Goal: Task Accomplishment & Management: Manage account settings

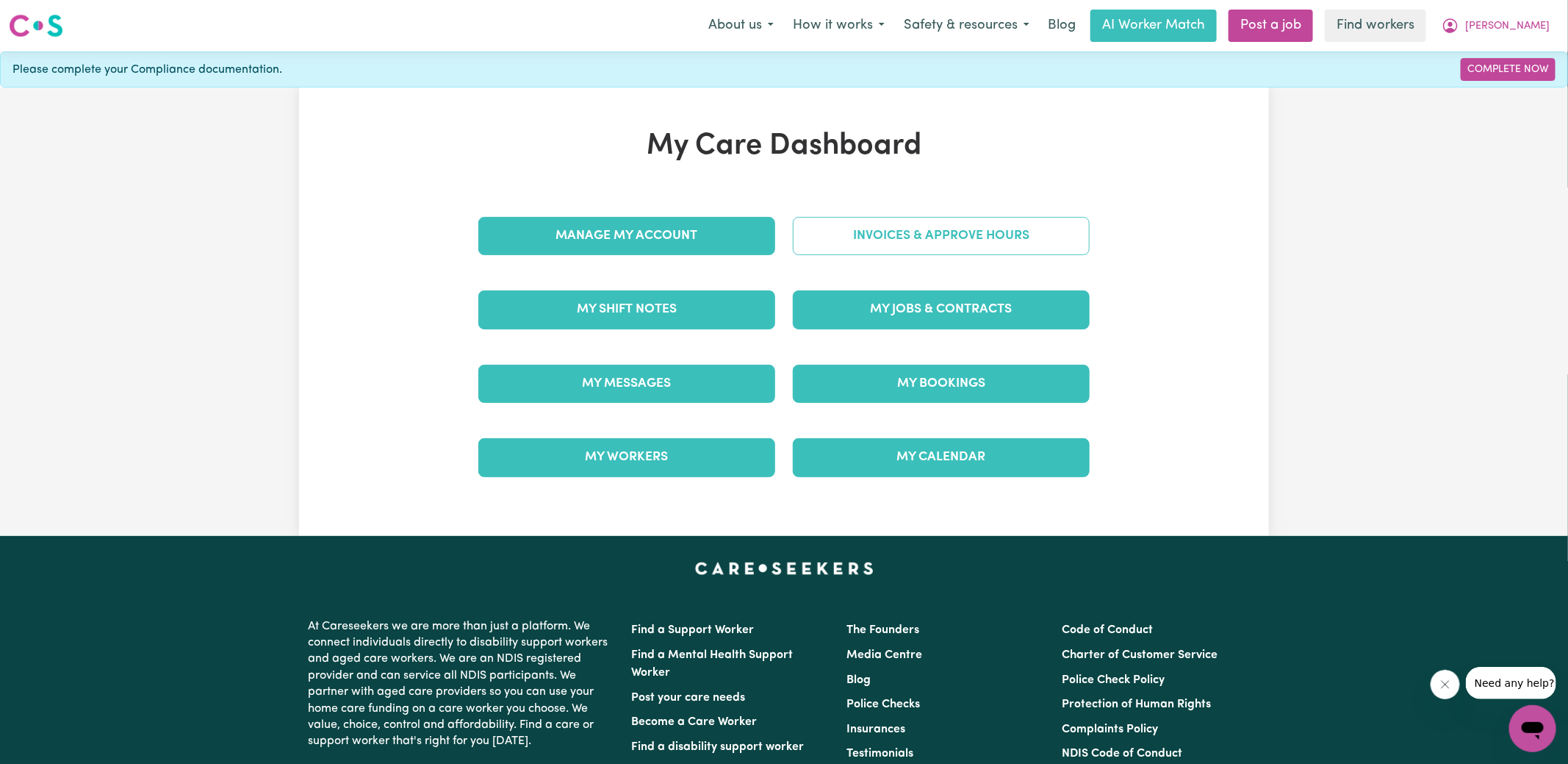
click at [844, 236] on link "Invoices & Approve Hours" at bounding box center [941, 235] width 297 height 38
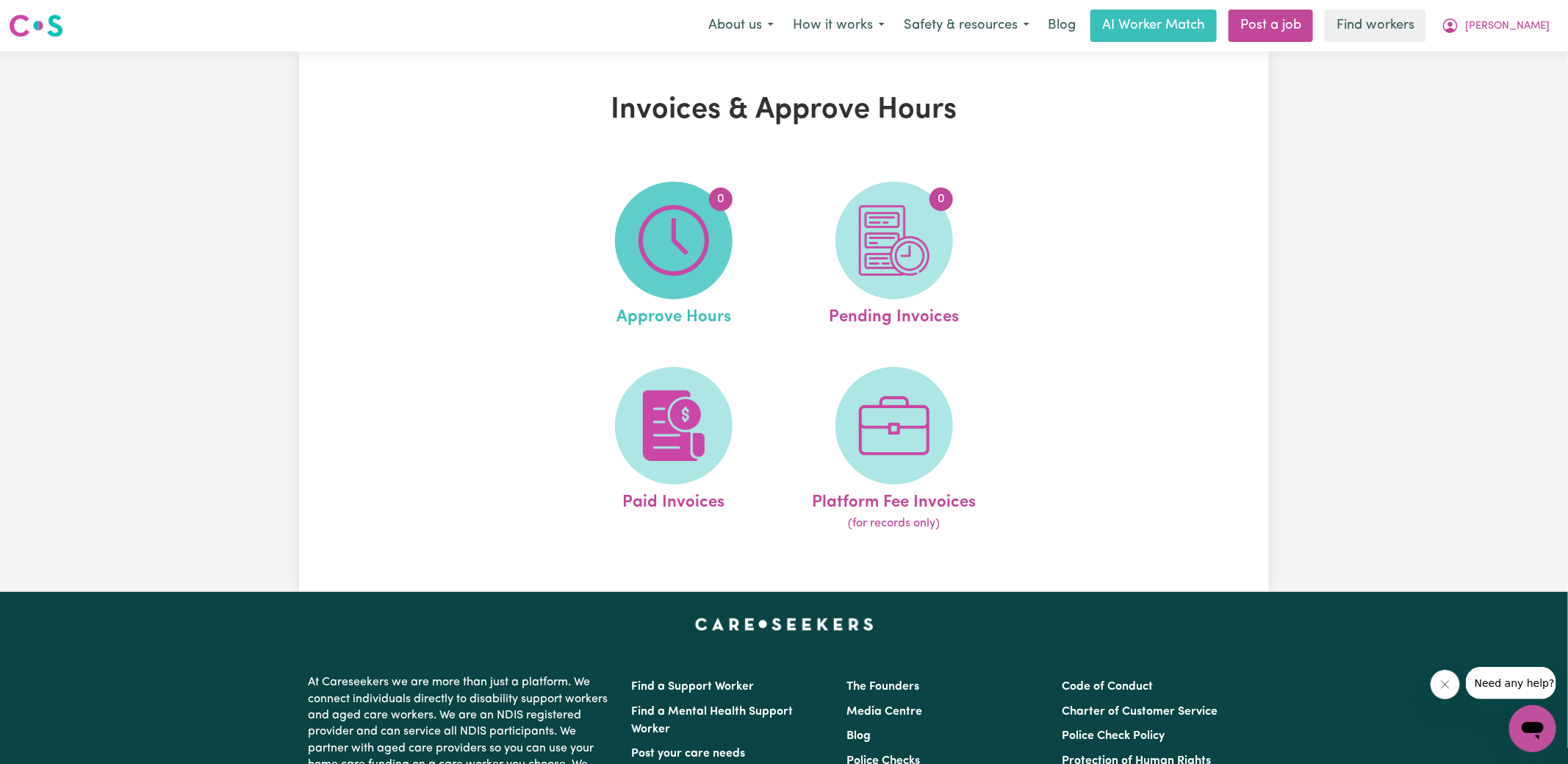
click at [677, 244] on img at bounding box center [674, 240] width 71 height 71
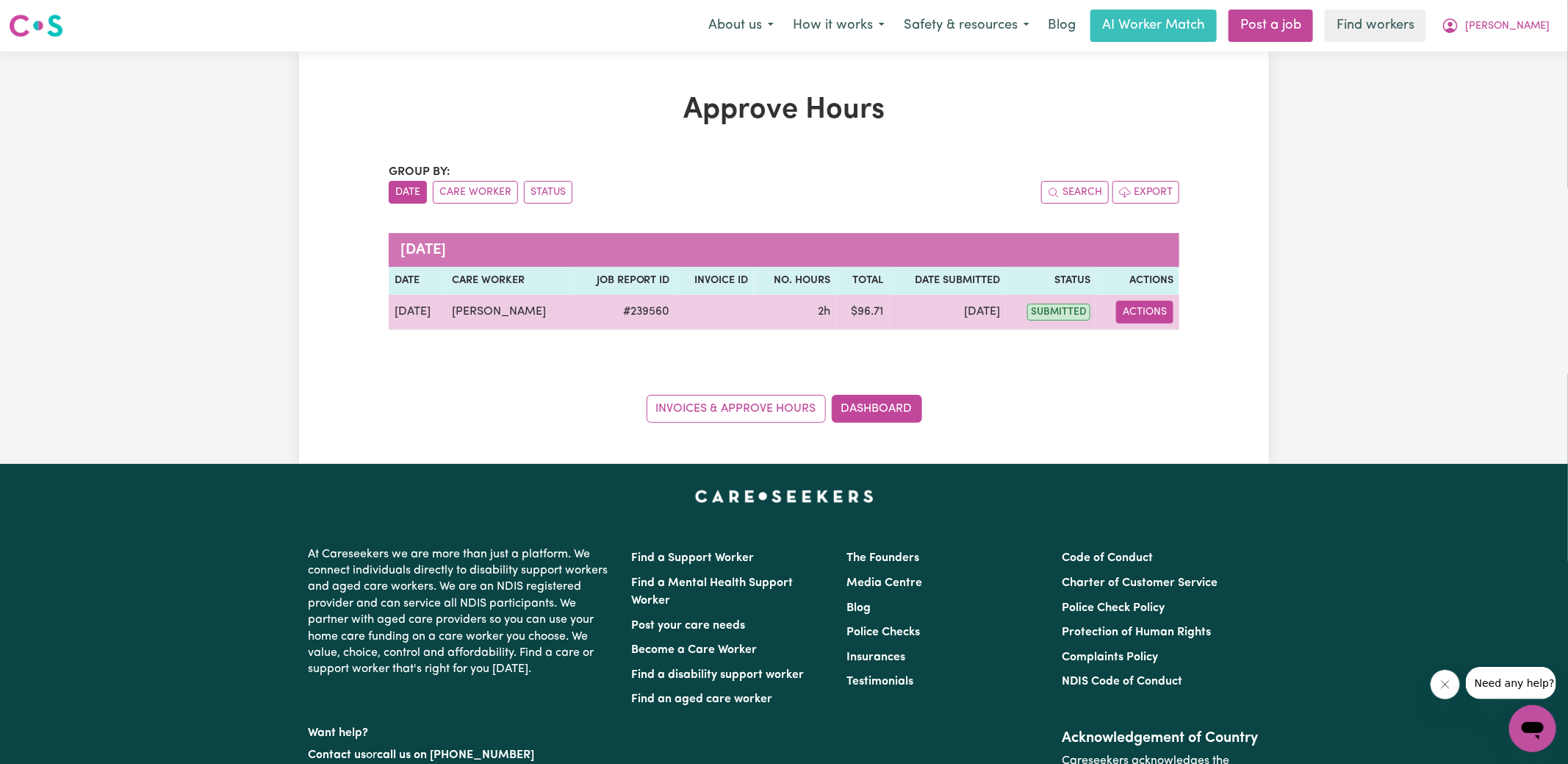
click at [1138, 311] on button "Actions" at bounding box center [1145, 312] width 58 height 23
click at [1154, 339] on link "View Job Report" at bounding box center [1181, 345] width 126 height 29
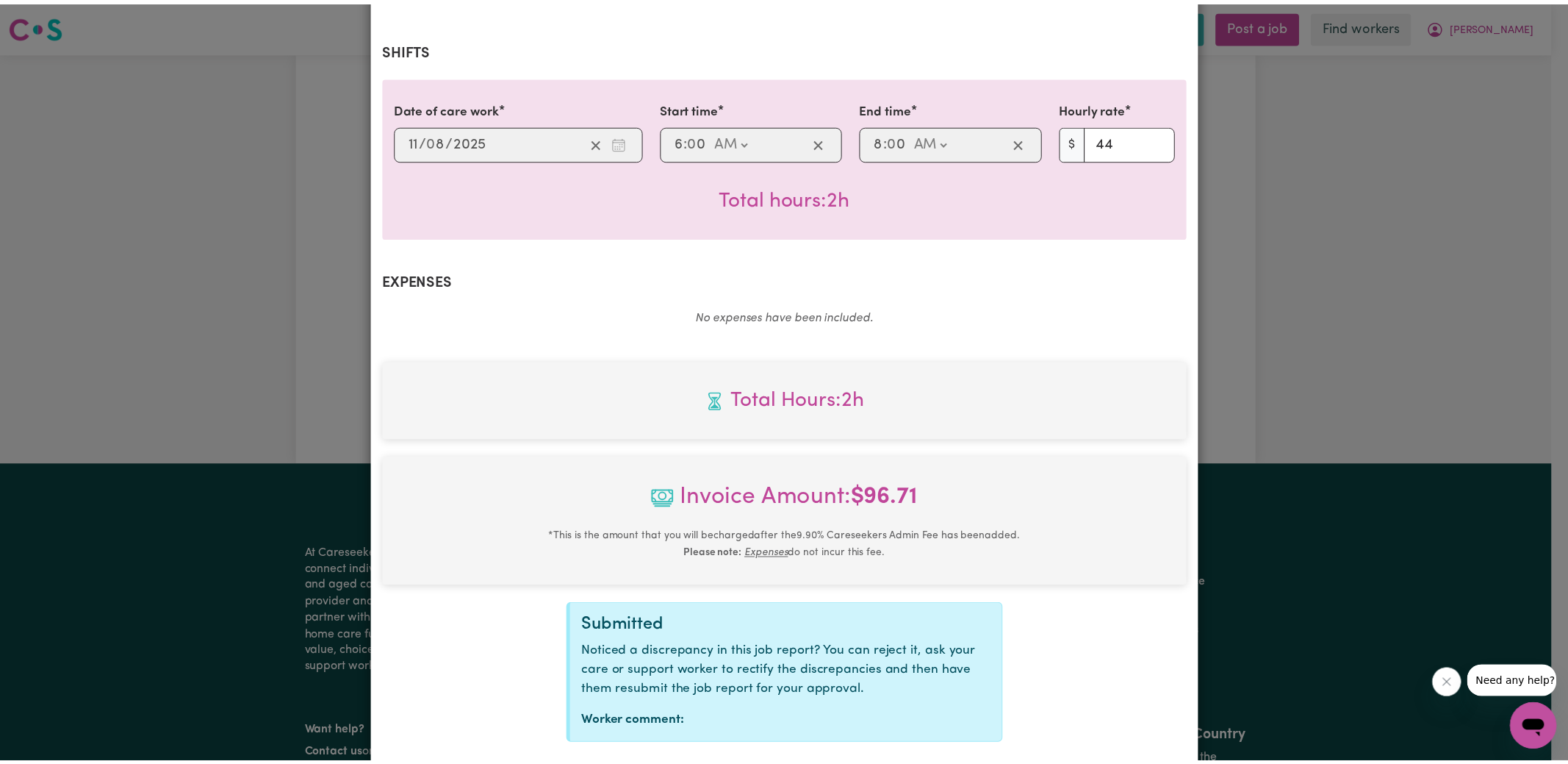
scroll to position [367, 0]
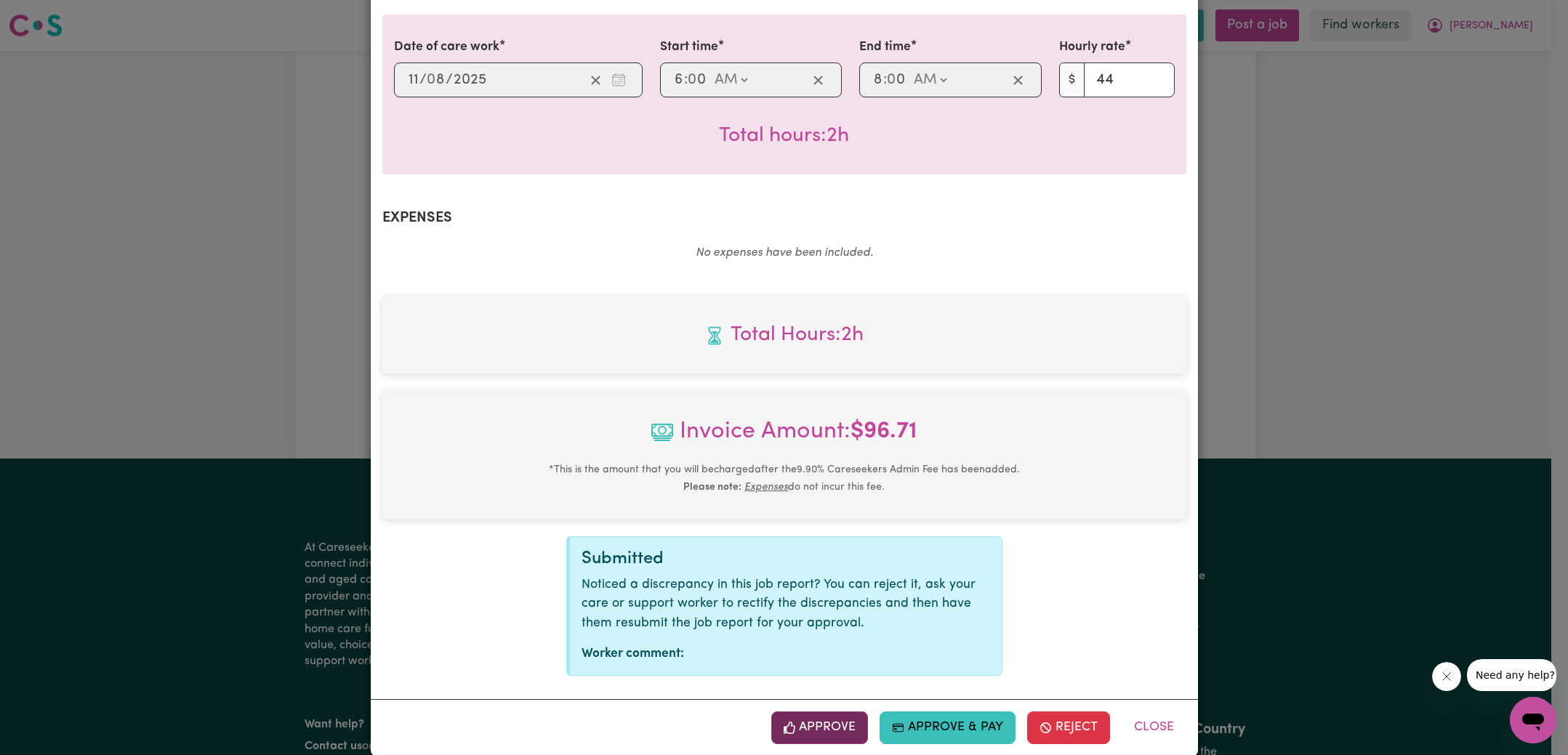
click at [822, 711] on button "Approve" at bounding box center [820, 727] width 97 height 32
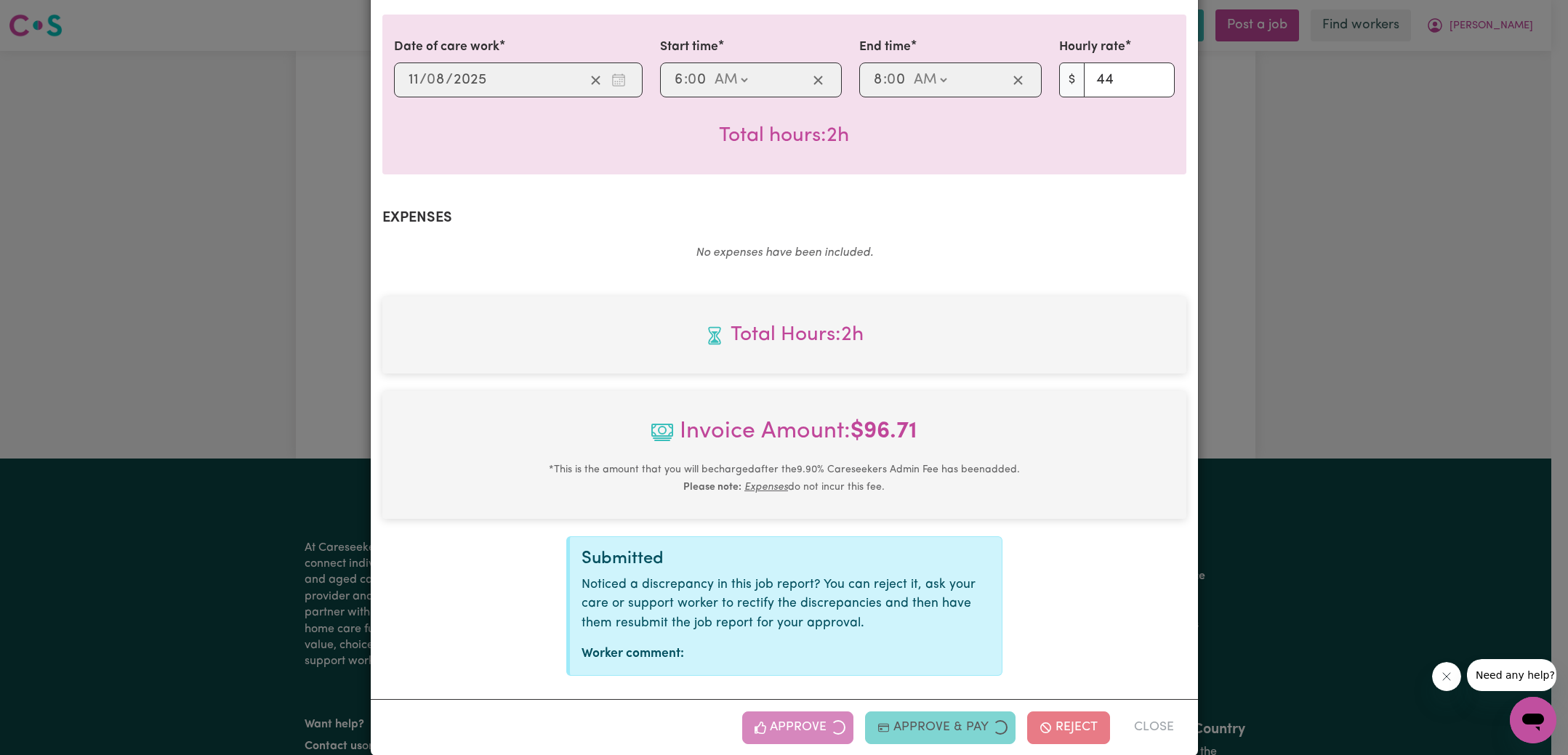
click at [1259, 318] on div "Job Report # 239560 - [PERSON_NAME] Summary Job report # 239560 Client name: [P…" at bounding box center [784, 378] width 1568 height 755
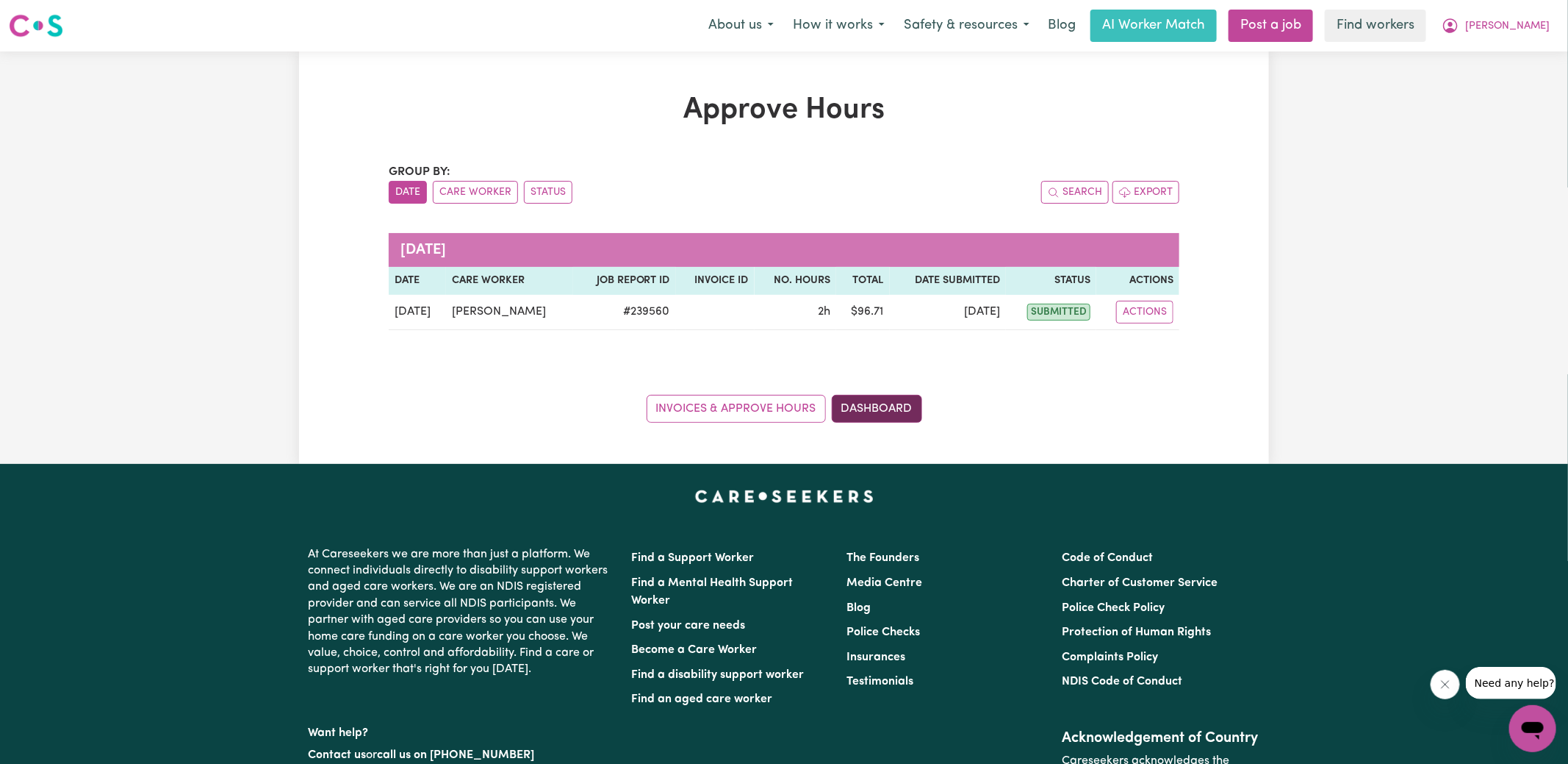
click at [903, 411] on link "Dashboard" at bounding box center [877, 408] width 91 height 28
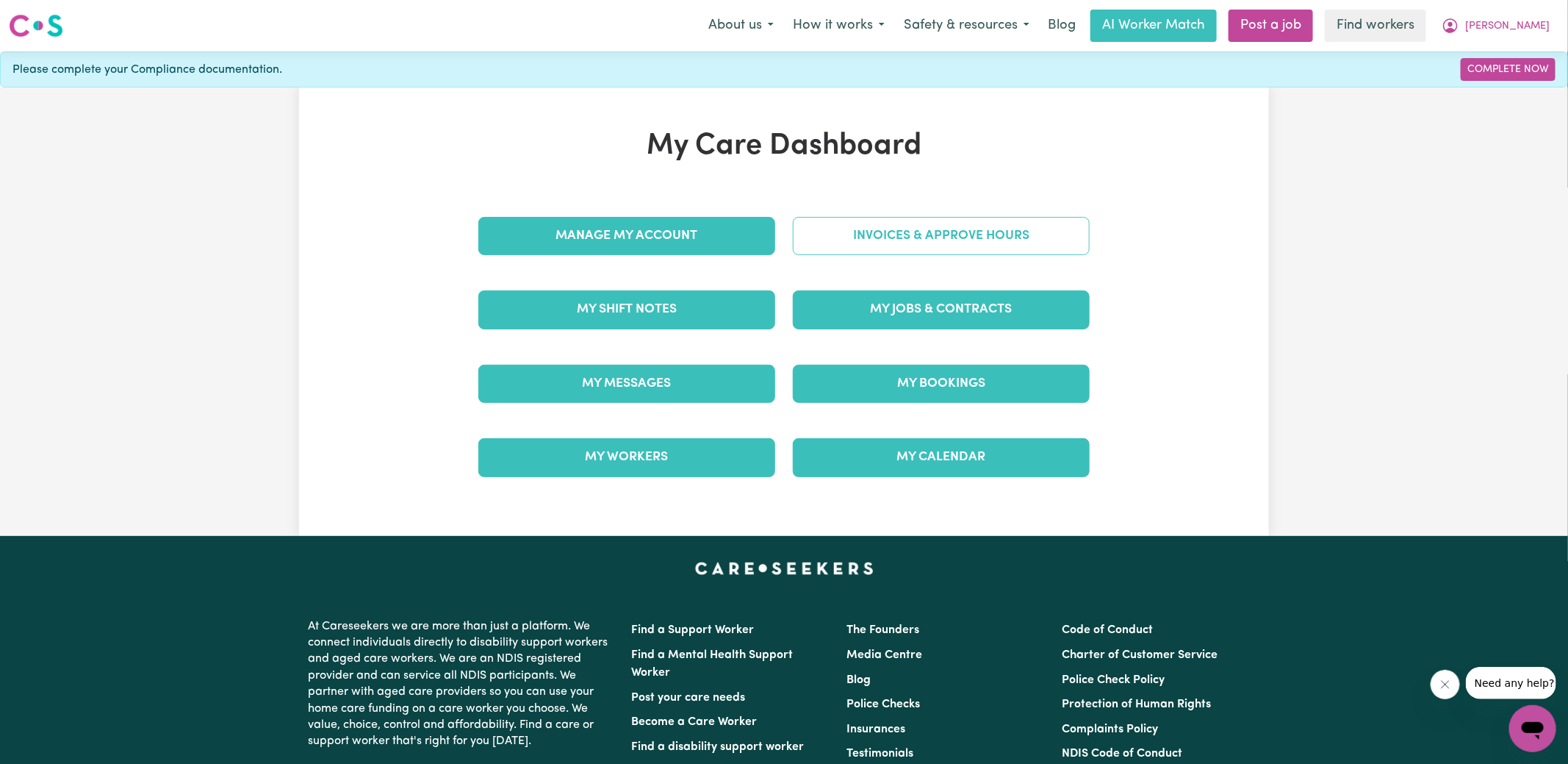
click at [910, 247] on link "Invoices & Approve Hours" at bounding box center [941, 235] width 297 height 38
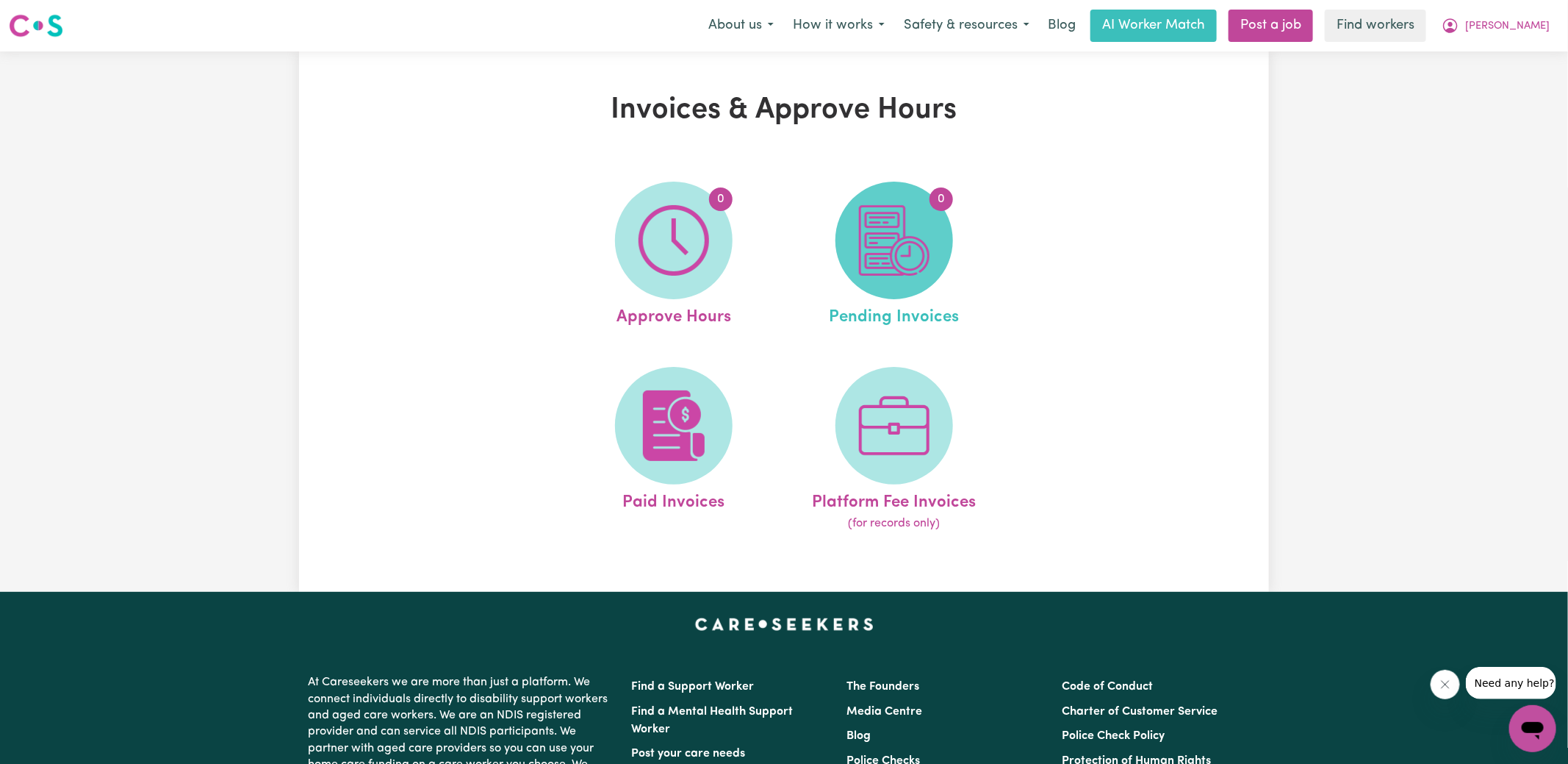
click at [919, 262] on img at bounding box center [894, 240] width 71 height 71
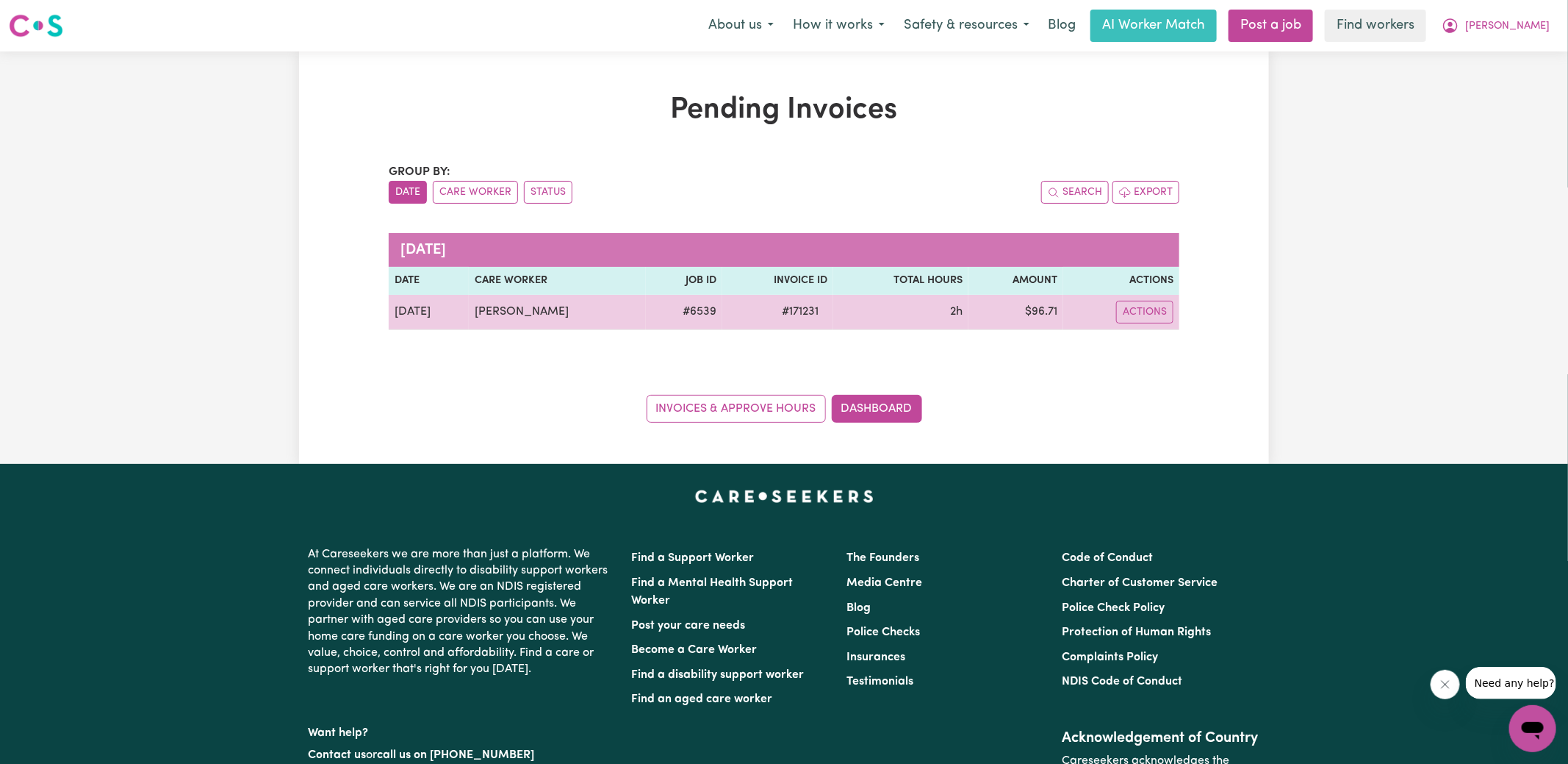
click at [792, 310] on span "# 171231" at bounding box center [801, 311] width 55 height 18
copy span "171231"
click at [1045, 309] on td "$ 96.71" at bounding box center [1016, 312] width 95 height 35
click at [1046, 309] on td "$ 96.71" at bounding box center [1016, 312] width 95 height 35
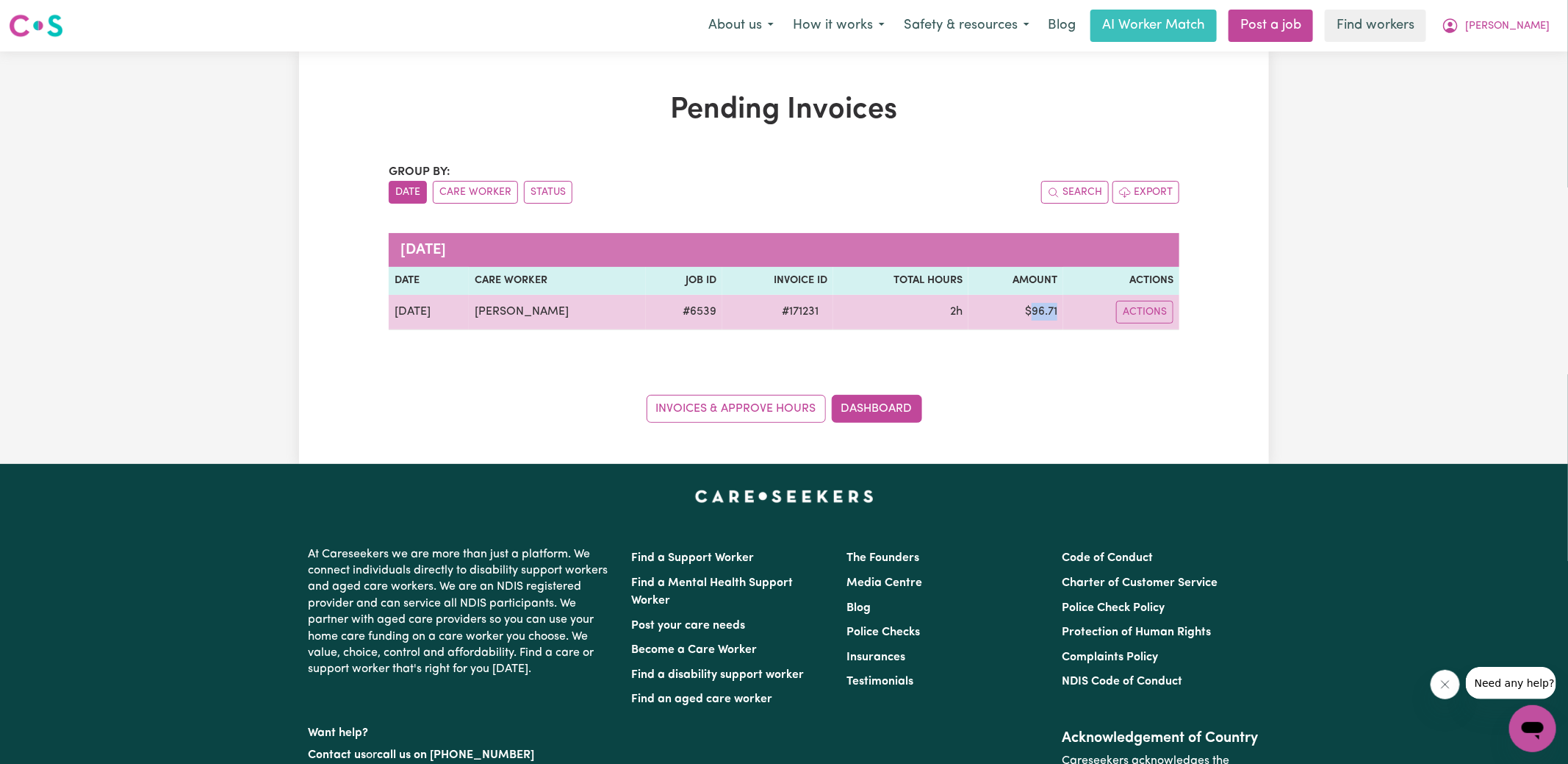
copy td "96.71"
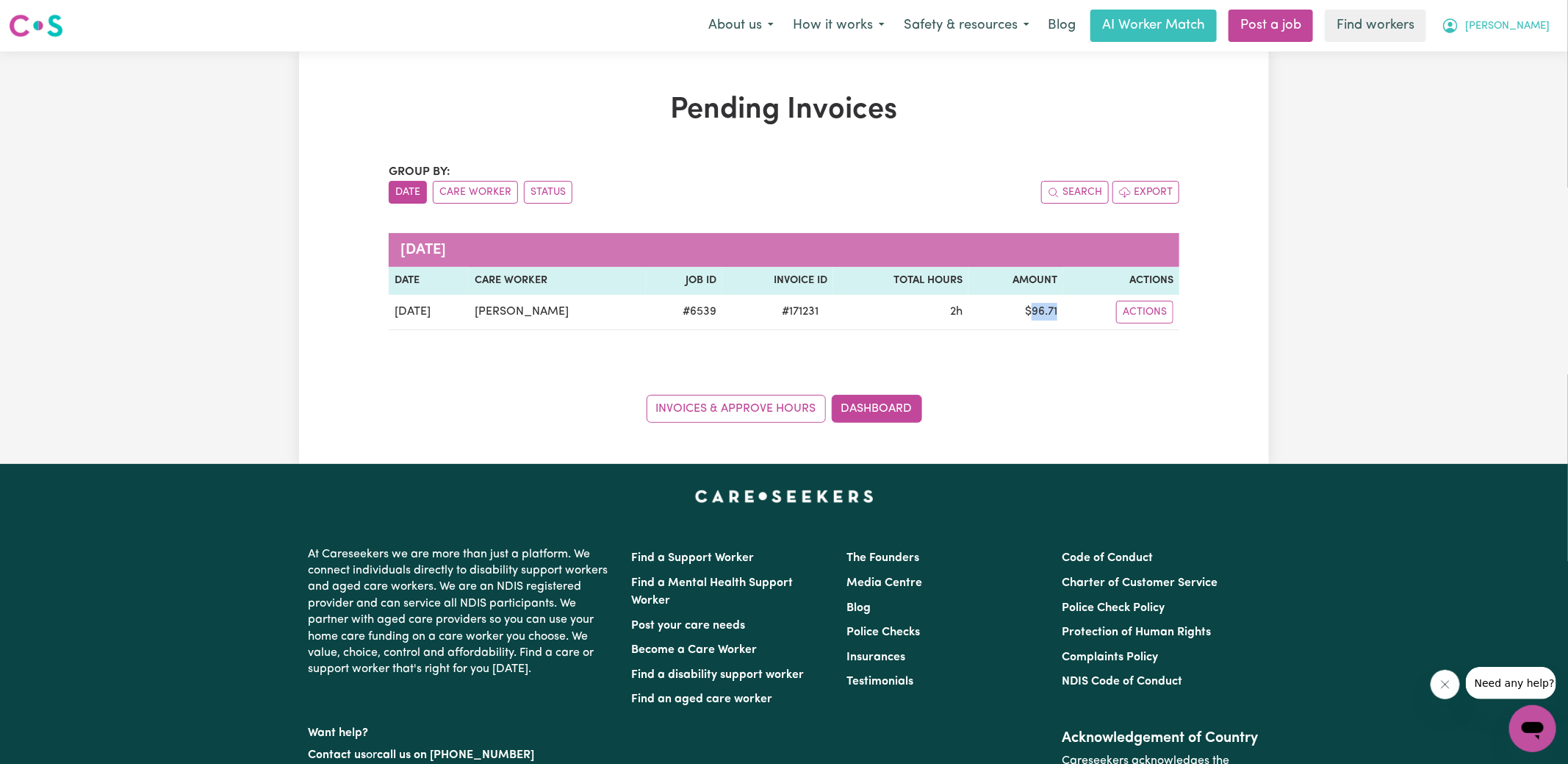
click at [1540, 29] on span "[PERSON_NAME]" at bounding box center [1507, 26] width 84 height 16
click at [1516, 83] on link "Logout" at bounding box center [1500, 85] width 116 height 28
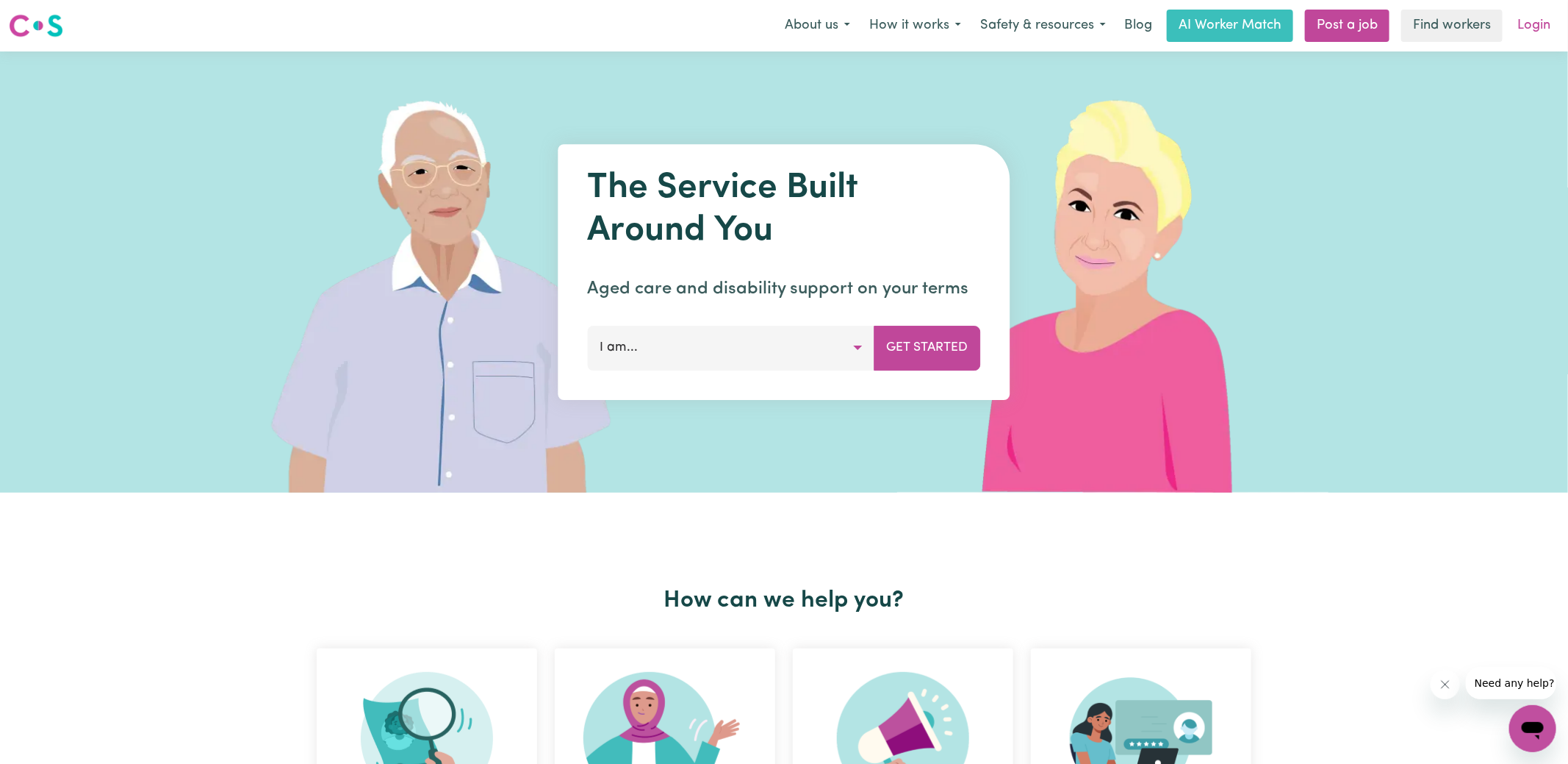
click at [1529, 28] on link "Login" at bounding box center [1534, 26] width 51 height 32
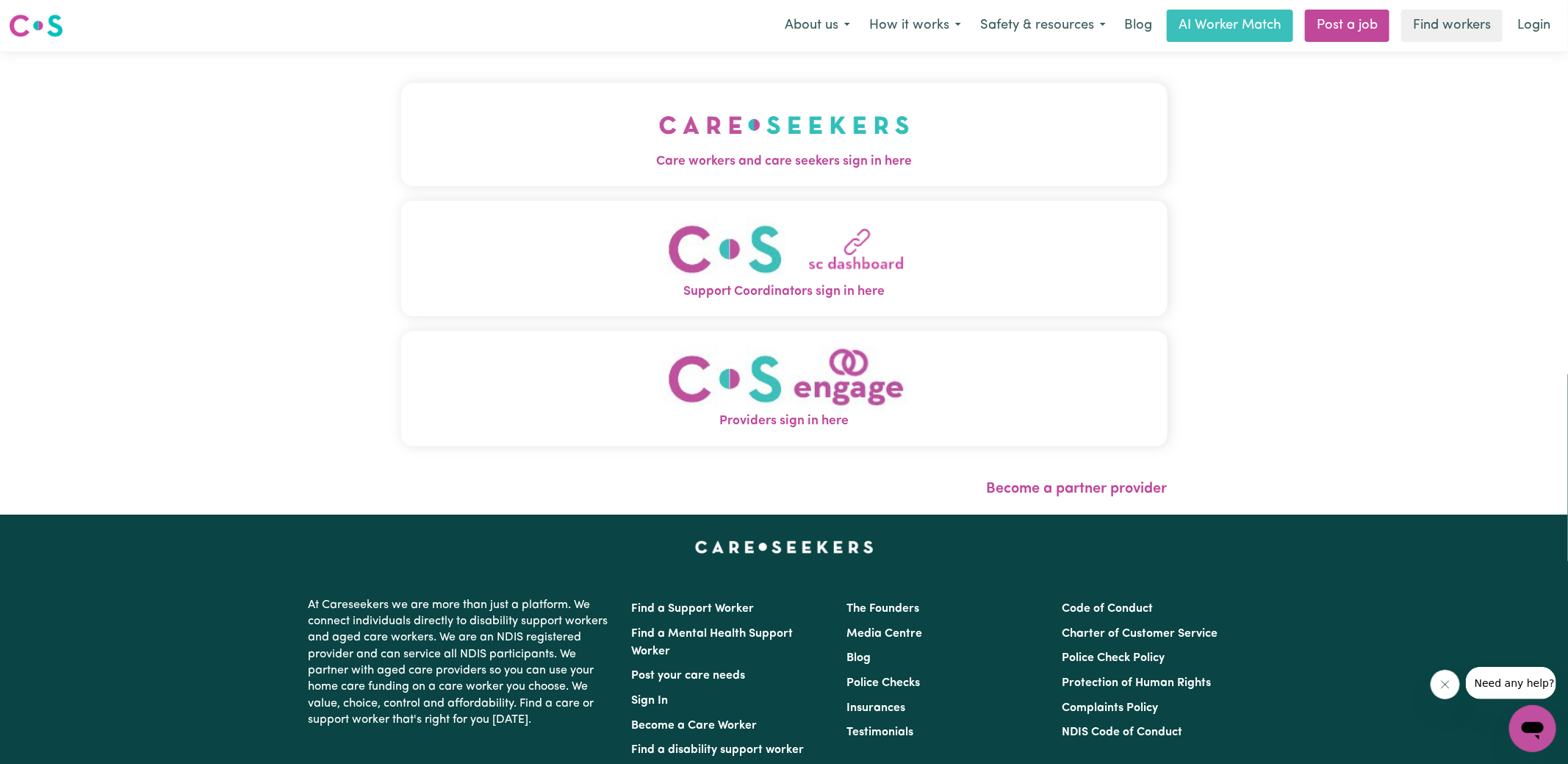
click at [599, 152] on span "Care workers and care seekers sign in here" at bounding box center [784, 162] width 767 height 19
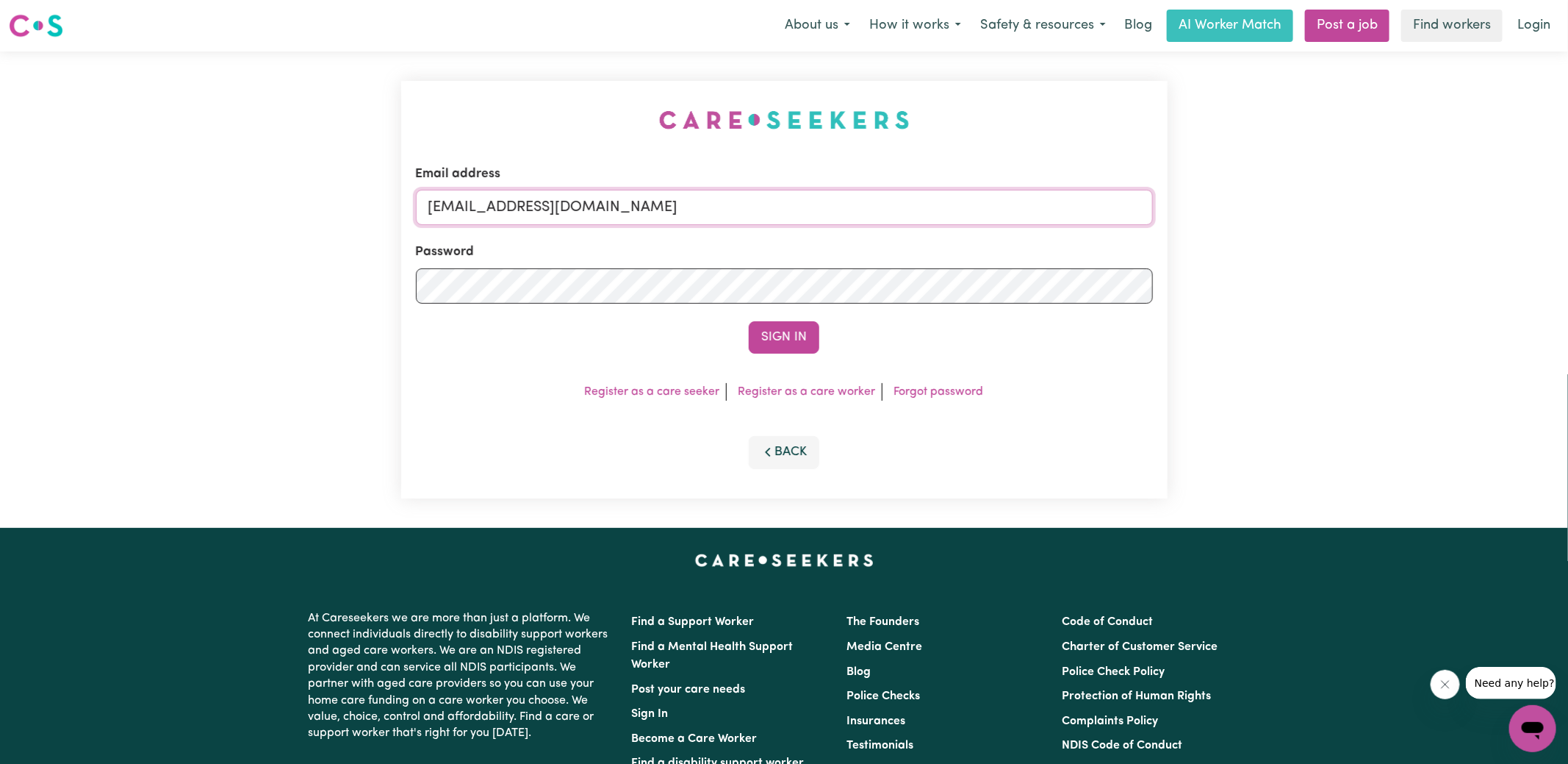
drag, startPoint x: 505, startPoint y: 210, endPoint x: 1018, endPoint y: 252, distance: 514.7
click at [1018, 252] on form "Email address [EMAIL_ADDRESS][DOMAIN_NAME] Password Sign In" at bounding box center [784, 259] width 737 height 189
click at [507, 75] on div "Email address [EMAIL_ADDRESS] Password Sign In Register as a care seeker Regist…" at bounding box center [784, 289] width 784 height 477
drag, startPoint x: 504, startPoint y: 208, endPoint x: 1193, endPoint y: 221, distance: 689.1
click at [1193, 221] on div "Email address [EMAIL_ADDRESS] Password Sign In Register as a care seeker Regist…" at bounding box center [784, 289] width 1568 height 477
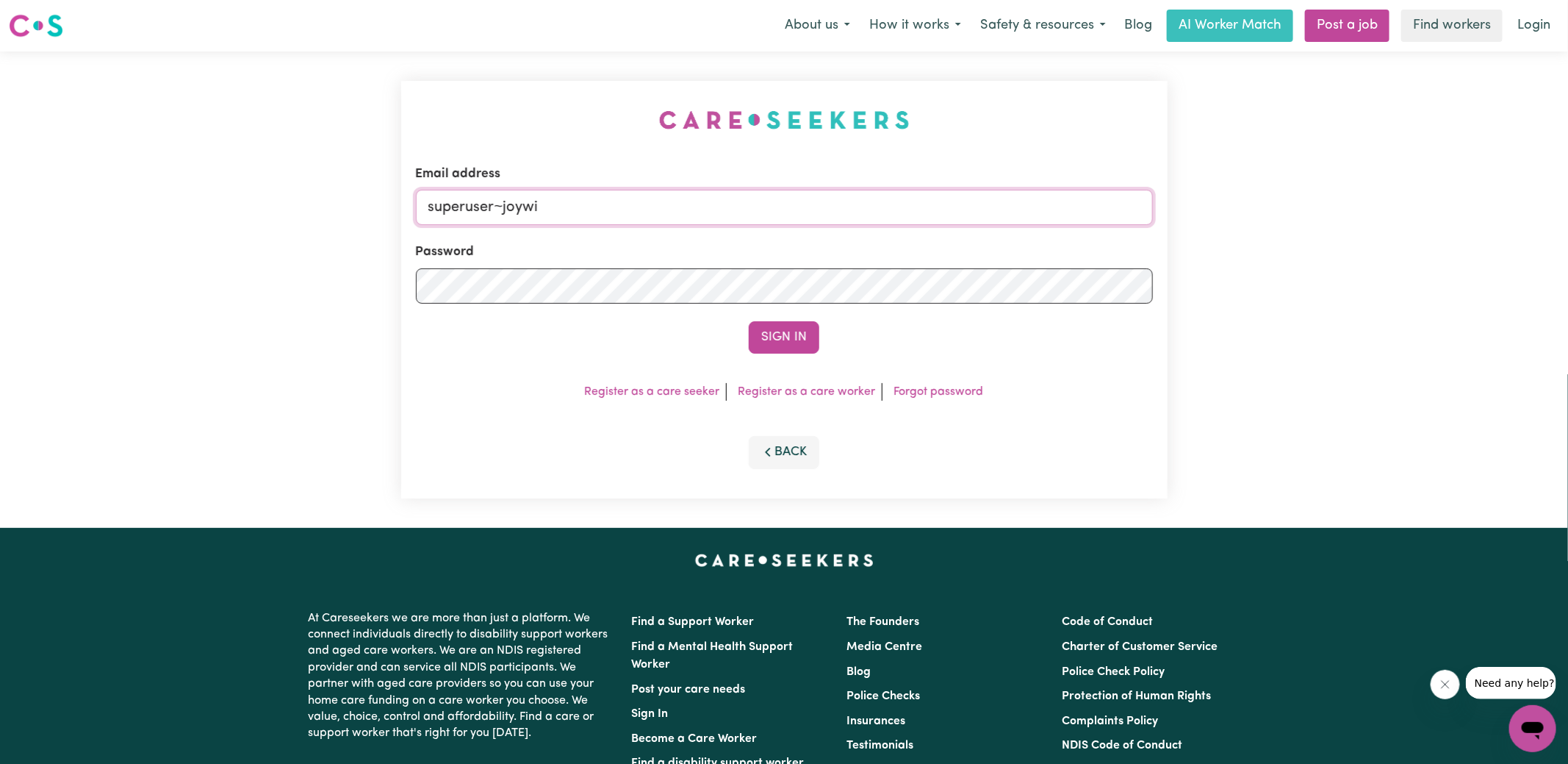
type input "[EMAIL_ADDRESS][DOMAIN_NAME]"
click at [749, 321] on button "Sign In" at bounding box center [784, 338] width 71 height 32
